Goal: Information Seeking & Learning: Learn about a topic

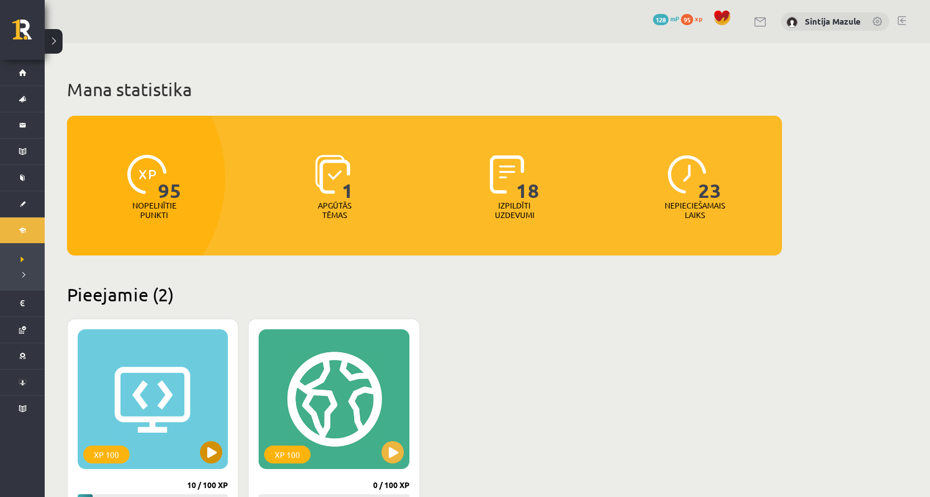
scroll to position [56, 0]
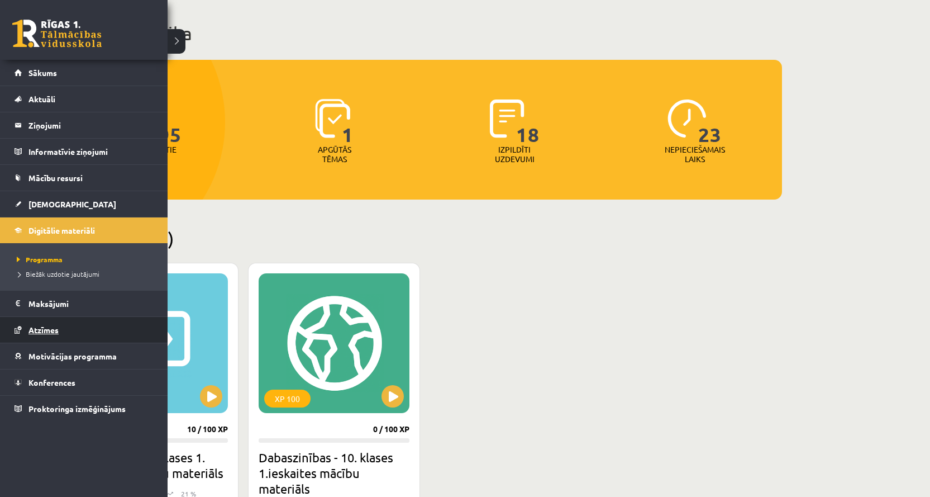
click at [69, 320] on link "Atzīmes" at bounding box center [84, 330] width 139 height 26
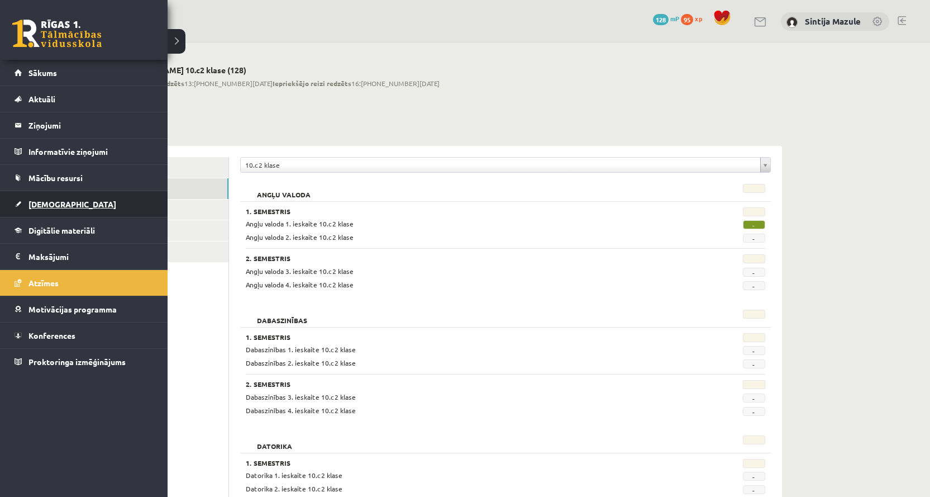
click at [87, 211] on link "[DEMOGRAPHIC_DATA]" at bounding box center [84, 204] width 139 height 26
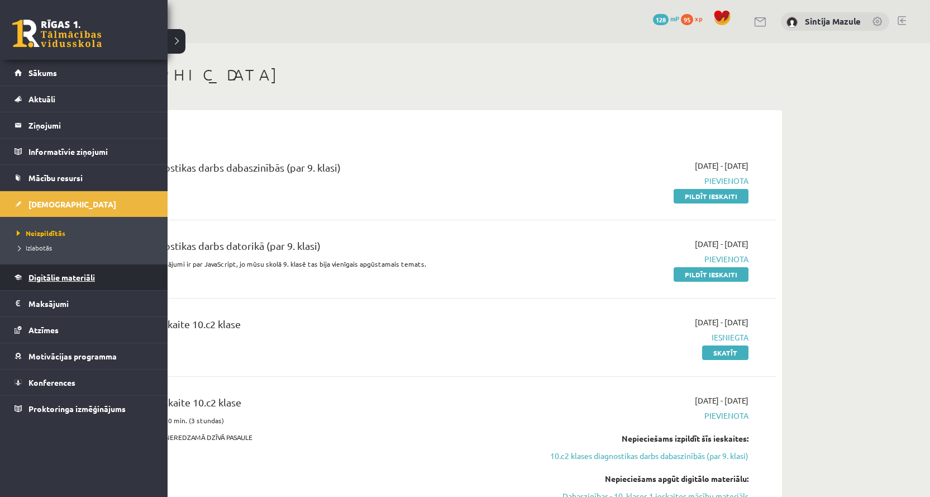
click at [59, 279] on span "Digitālie materiāli" at bounding box center [61, 277] width 66 height 10
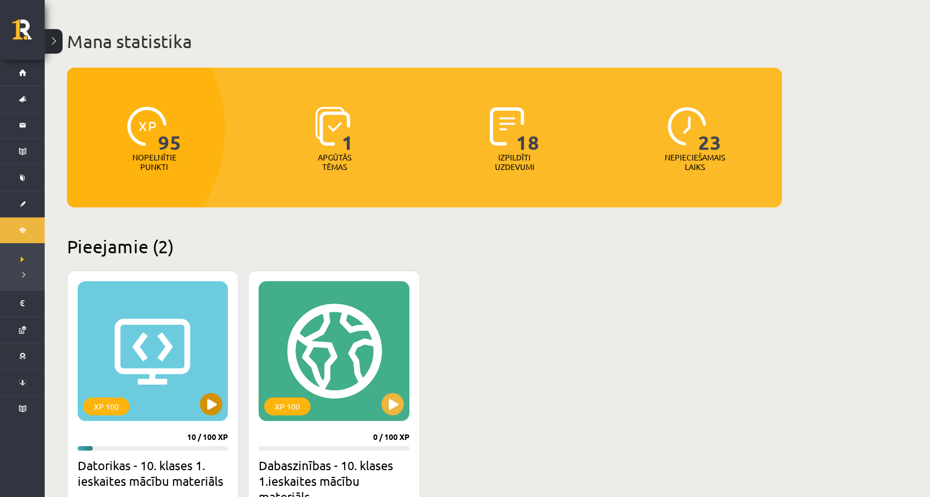
scroll to position [112, 0]
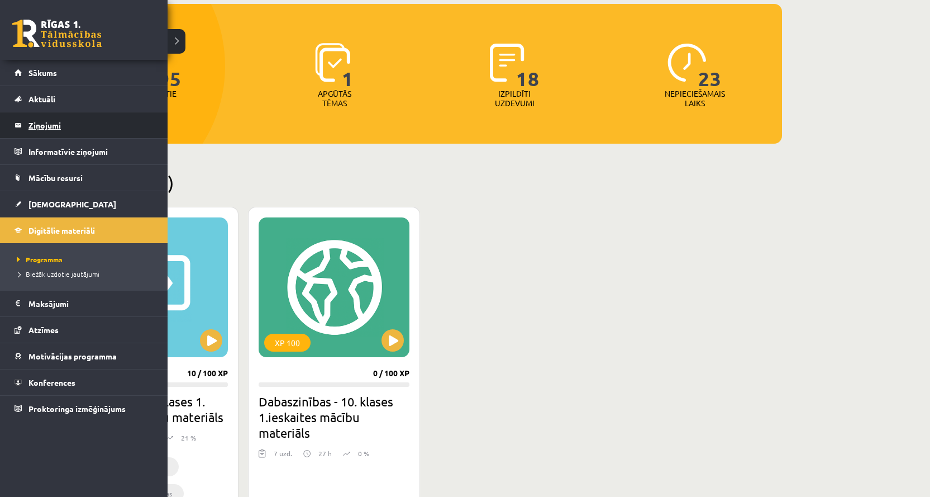
click at [51, 123] on legend "Ziņojumi 0" at bounding box center [90, 125] width 125 height 26
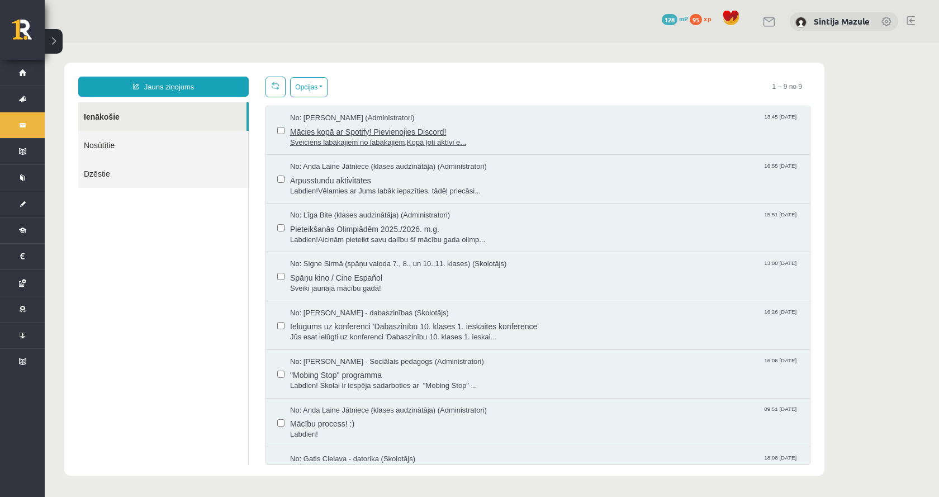
click at [547, 130] on span "Mācies kopā ar Spotify! Pievienojies Discord!" at bounding box center [544, 130] width 508 height 14
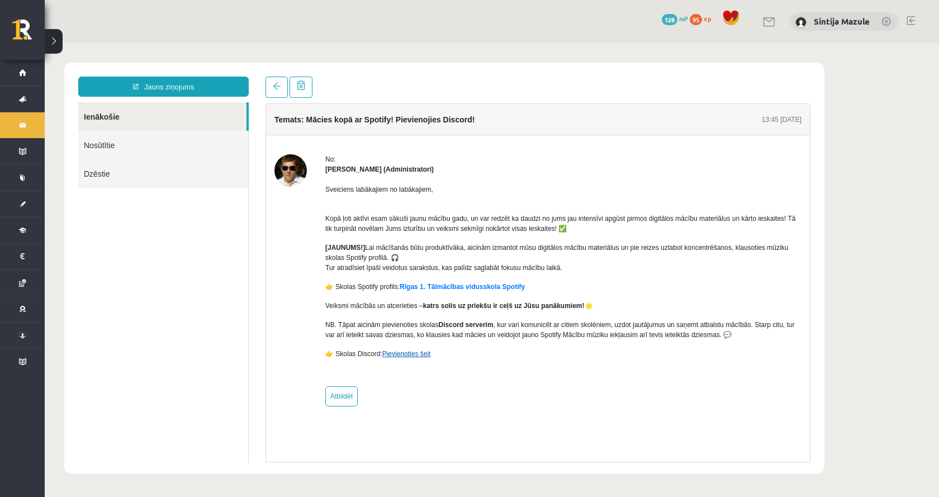
click at [426, 354] on link "Pievienoties šeit" at bounding box center [406, 354] width 49 height 8
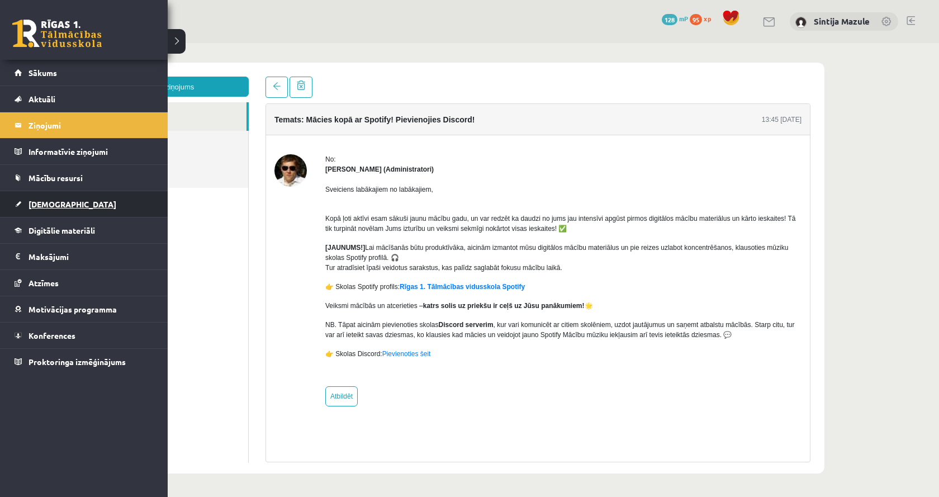
click at [51, 202] on span "[DEMOGRAPHIC_DATA]" at bounding box center [72, 204] width 88 height 10
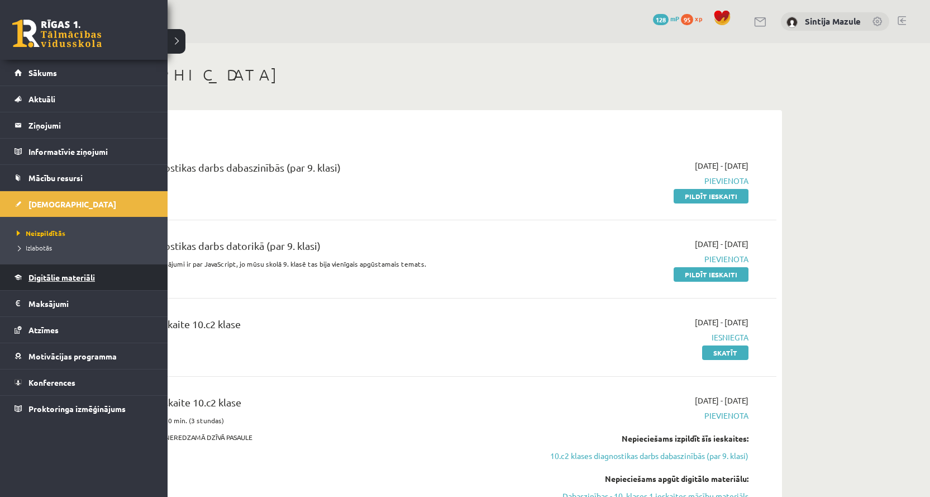
click at [73, 278] on span "Digitālie materiāli" at bounding box center [61, 277] width 66 height 10
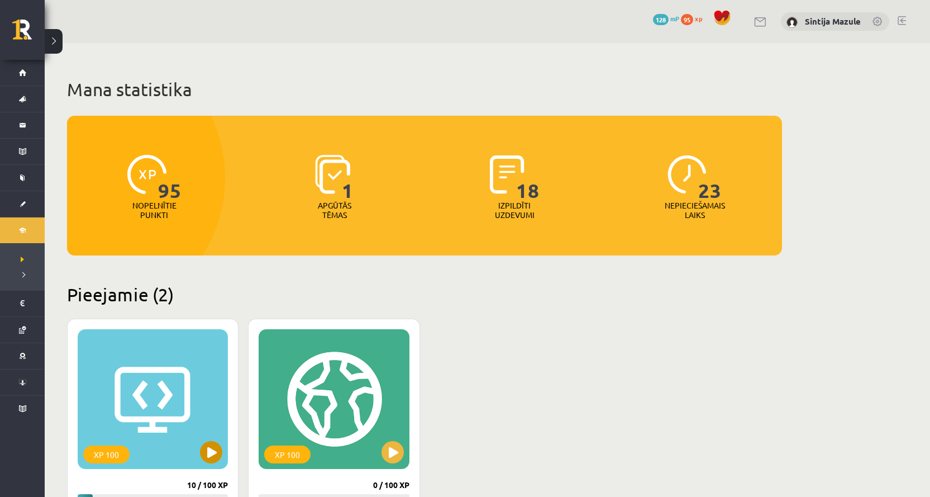
click at [183, 396] on div "XP 100" at bounding box center [153, 399] width 150 height 140
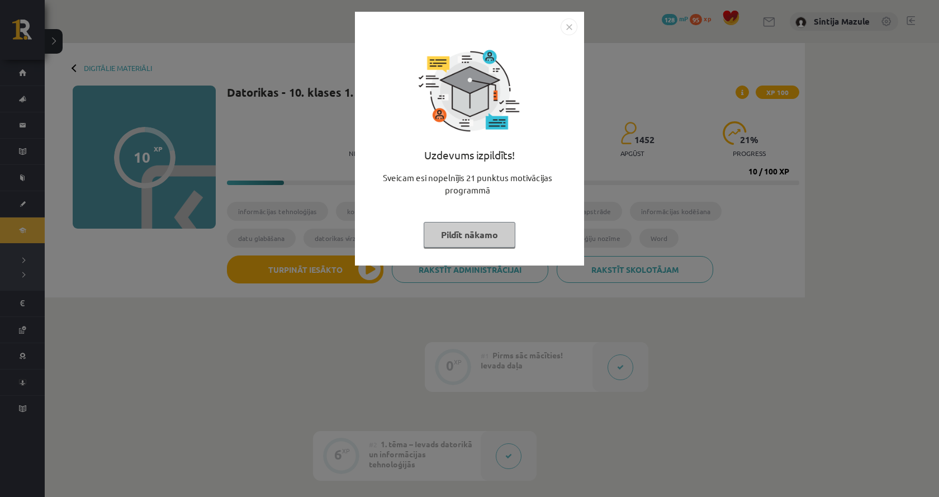
click at [219, 387] on div "Uzdevums izpildīts! Sveicam esi nopelnījis 21 punktus motivācijas programmā Pil…" at bounding box center [469, 248] width 939 height 497
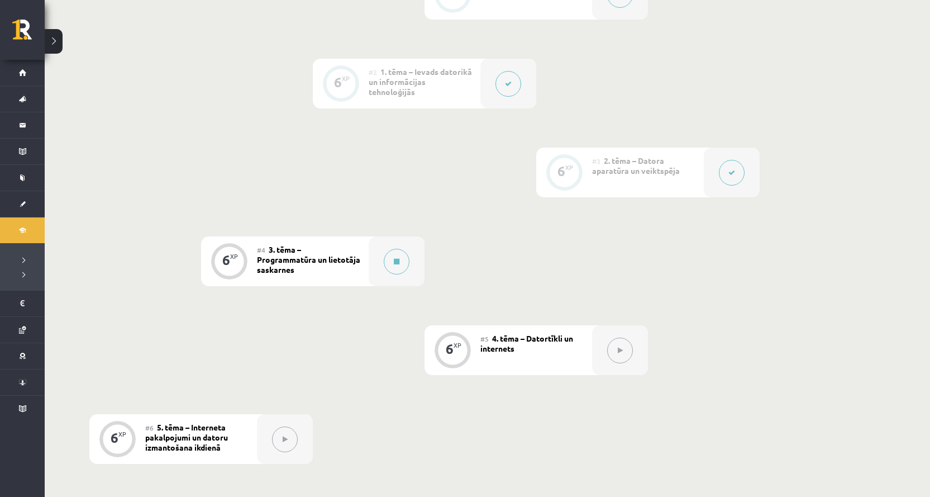
scroll to position [447, 0]
